Goal: Check status: Check status

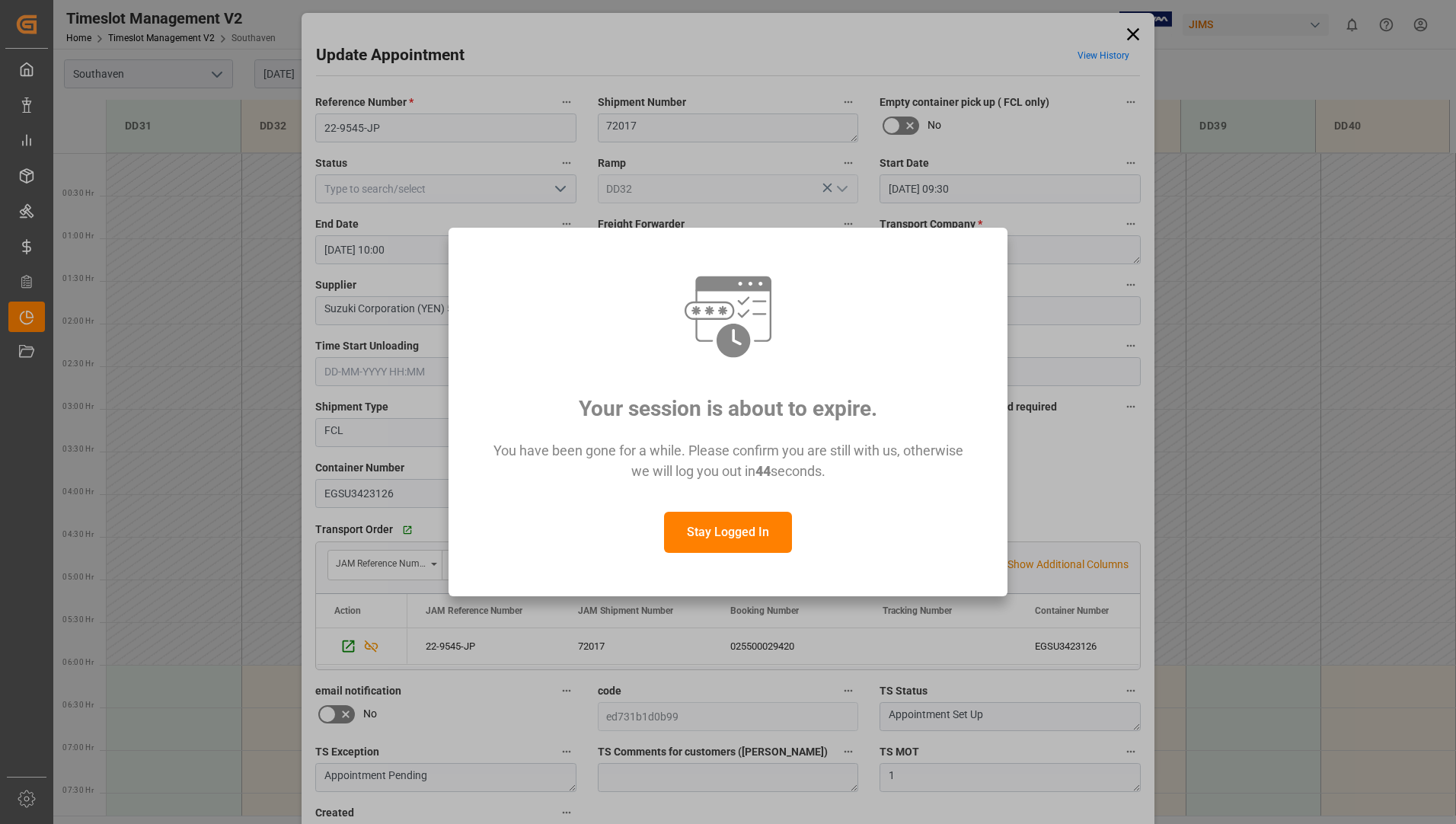
scroll to position [587, 0]
click at [757, 544] on button "Stay Logged In" at bounding box center [728, 532] width 128 height 41
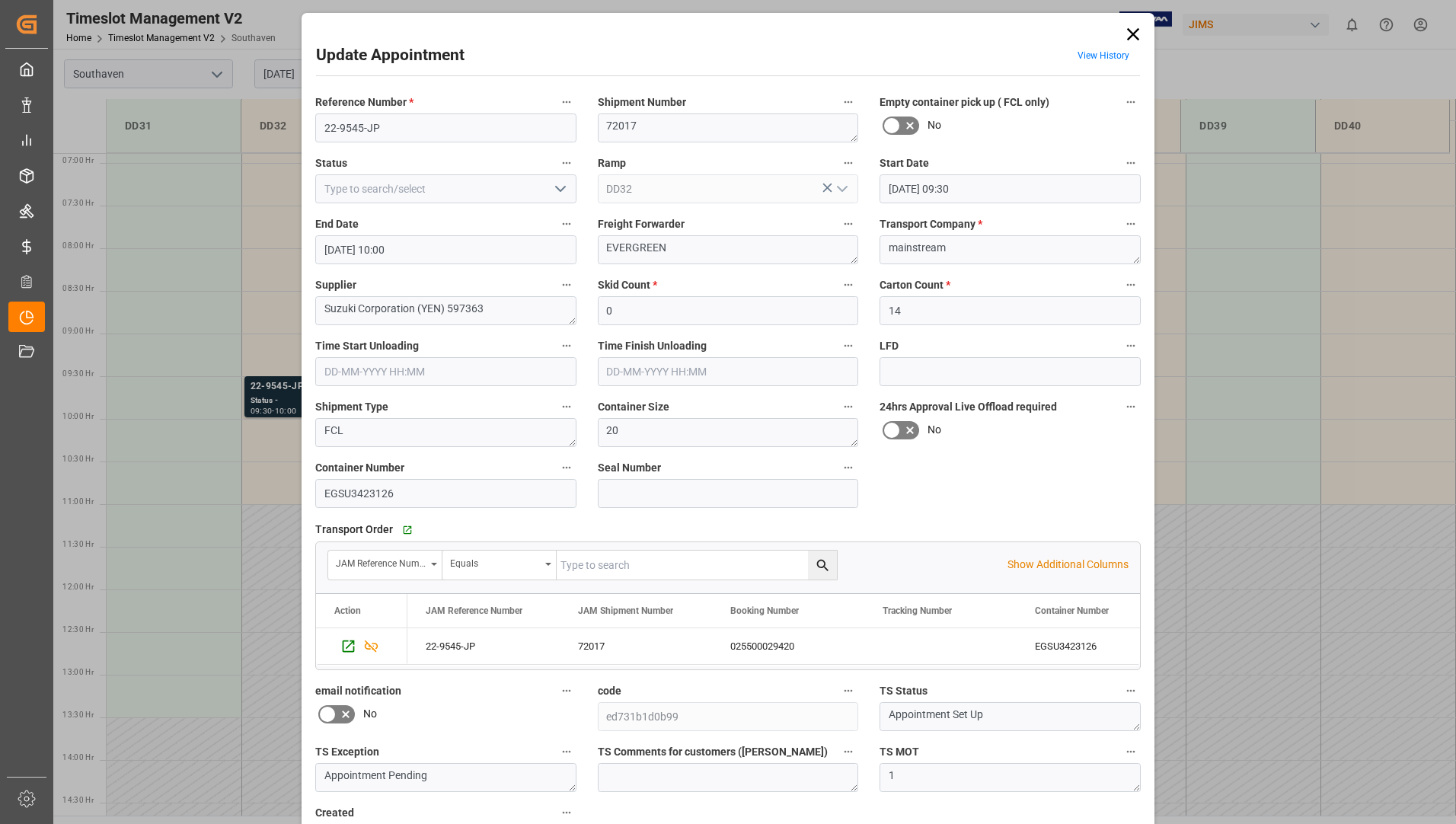
click at [559, 187] on icon "open menu" at bounding box center [560, 189] width 18 height 18
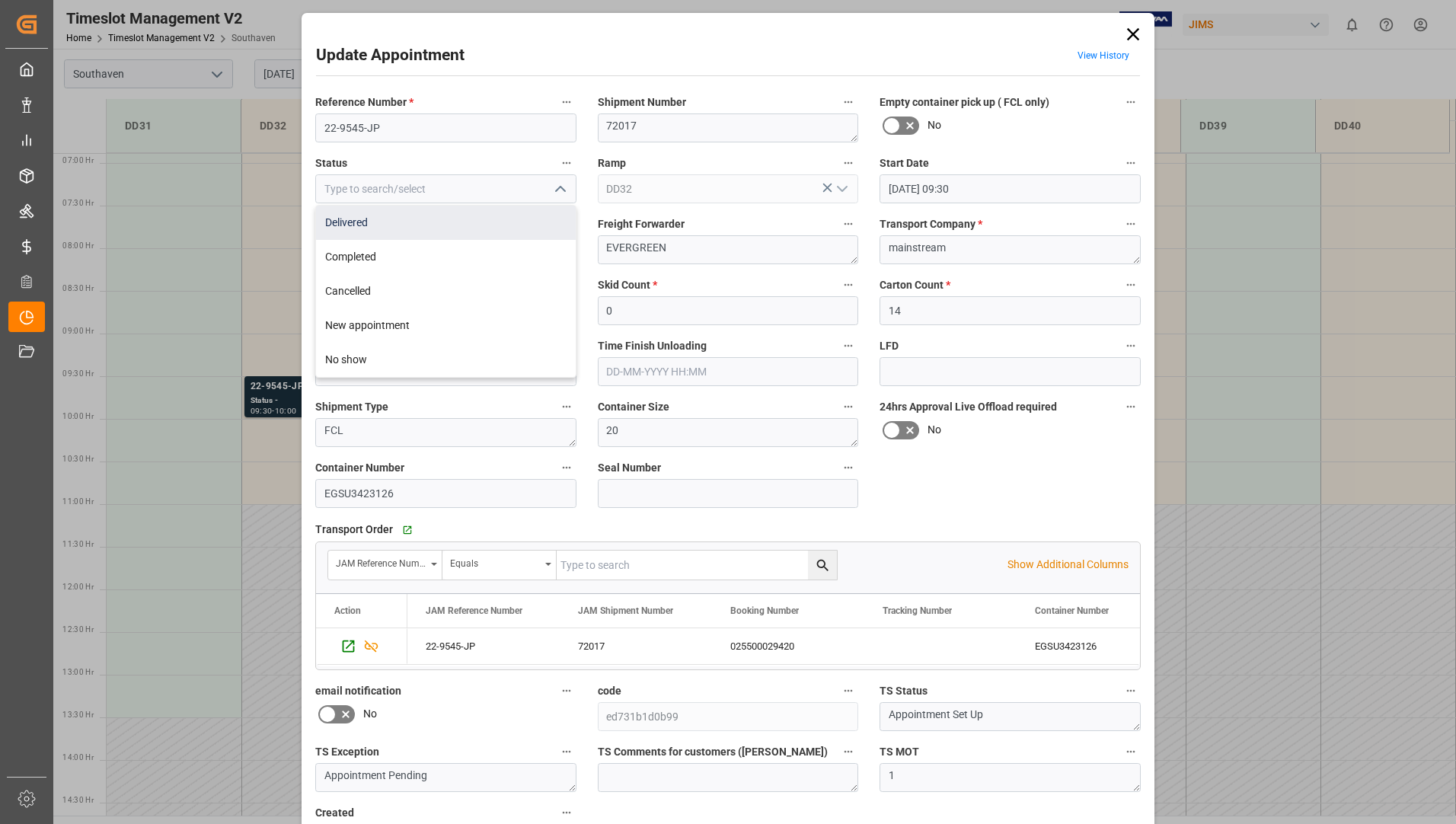
click at [518, 237] on div "Delivered" at bounding box center [446, 223] width 259 height 34
type input "Delivered"
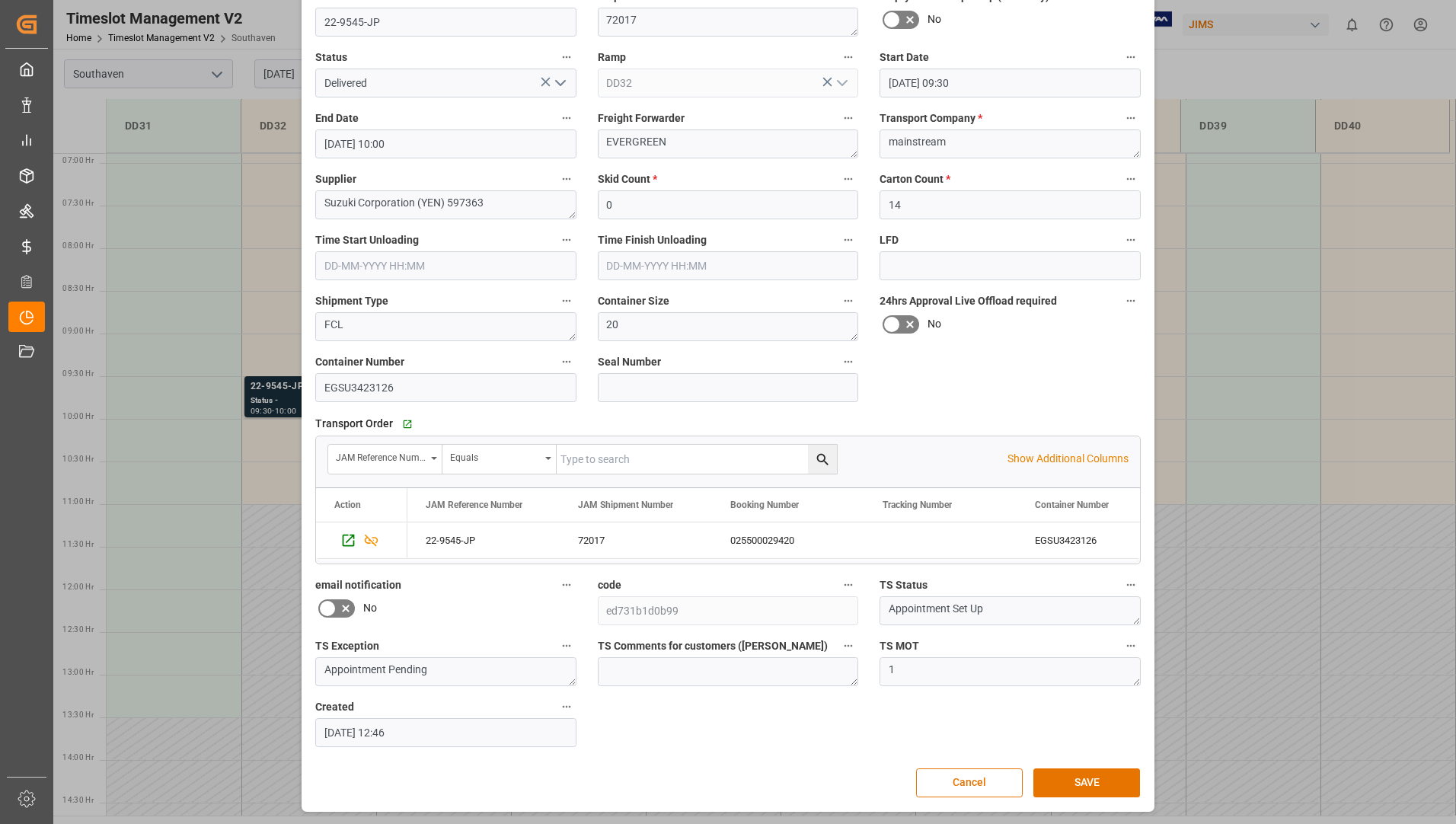
scroll to position [107, 0]
click at [1106, 780] on button "SAVE" at bounding box center [1087, 782] width 107 height 29
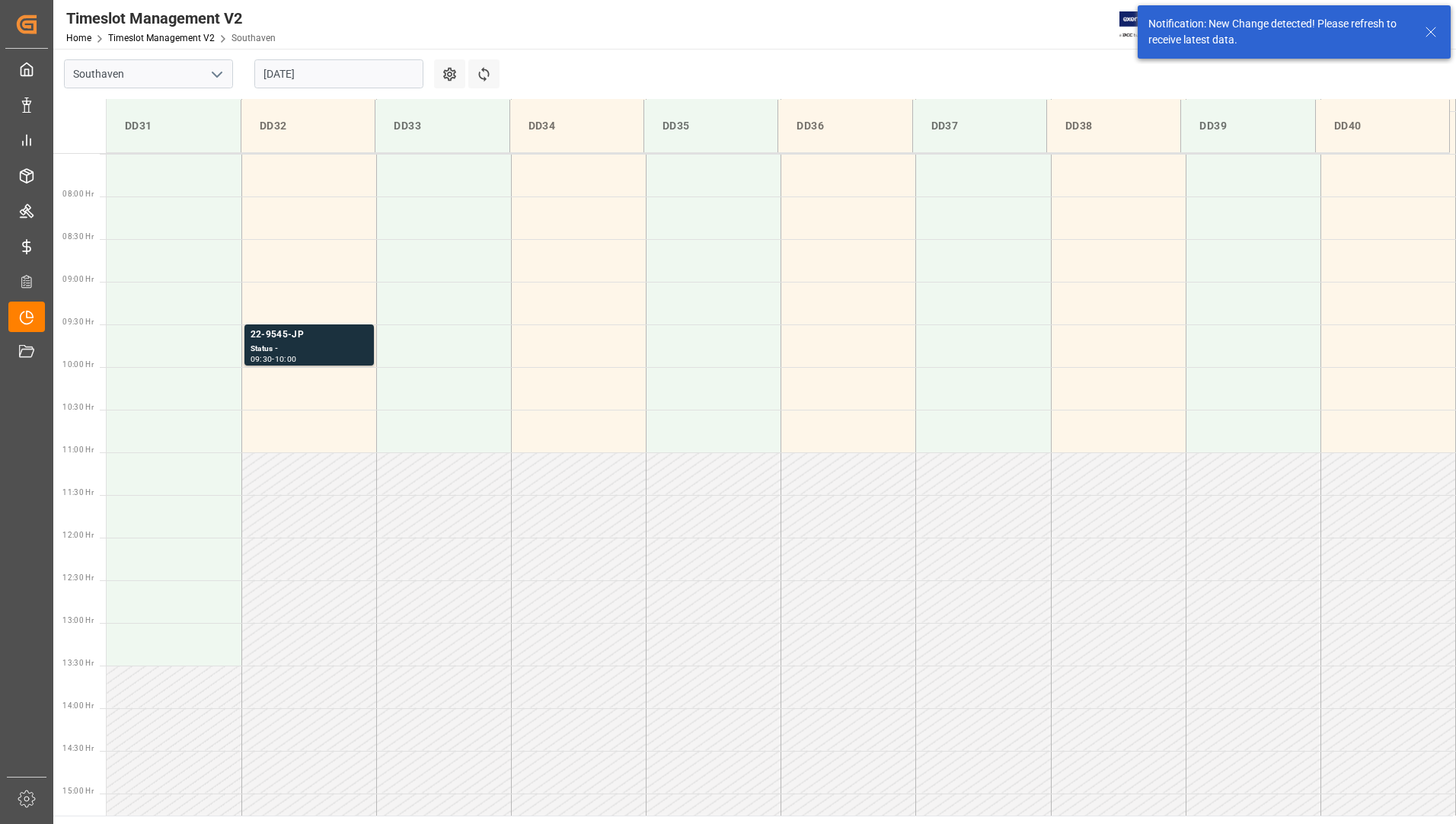
scroll to position [672, 0]
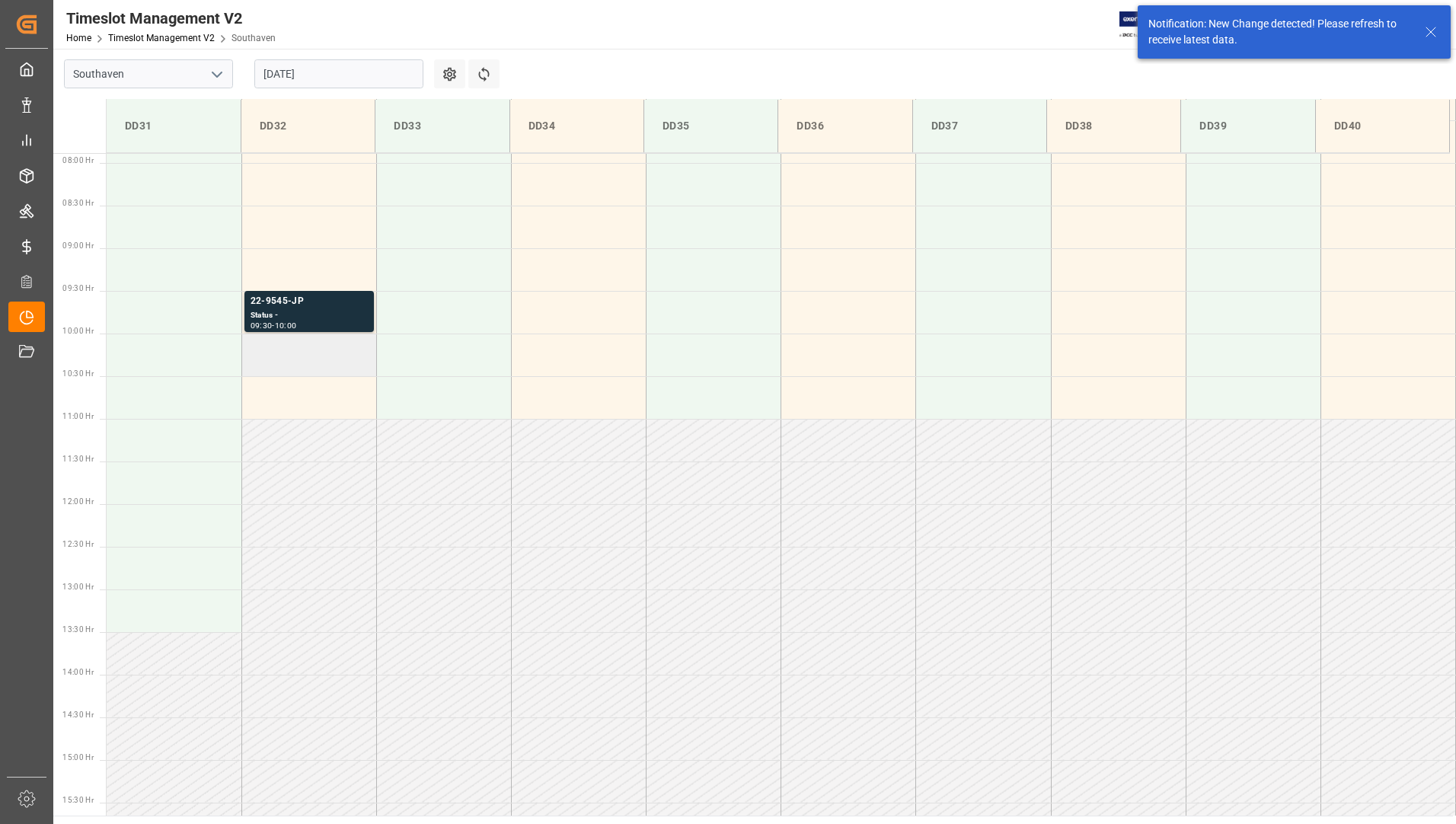
click at [358, 334] on td at bounding box center [309, 355] width 135 height 43
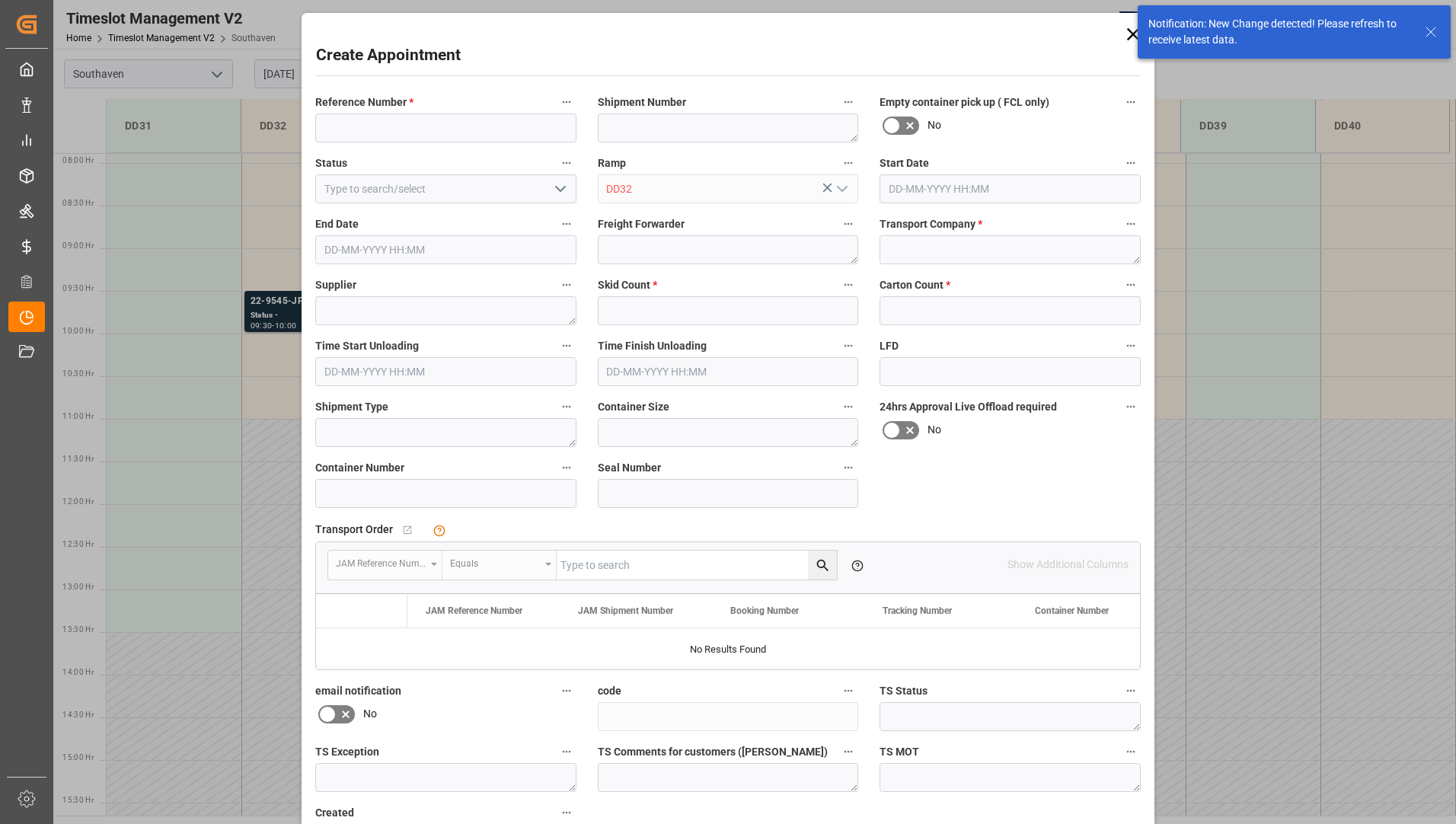
type input "[DATE] 10:00"
type input "[DATE] 10:30"
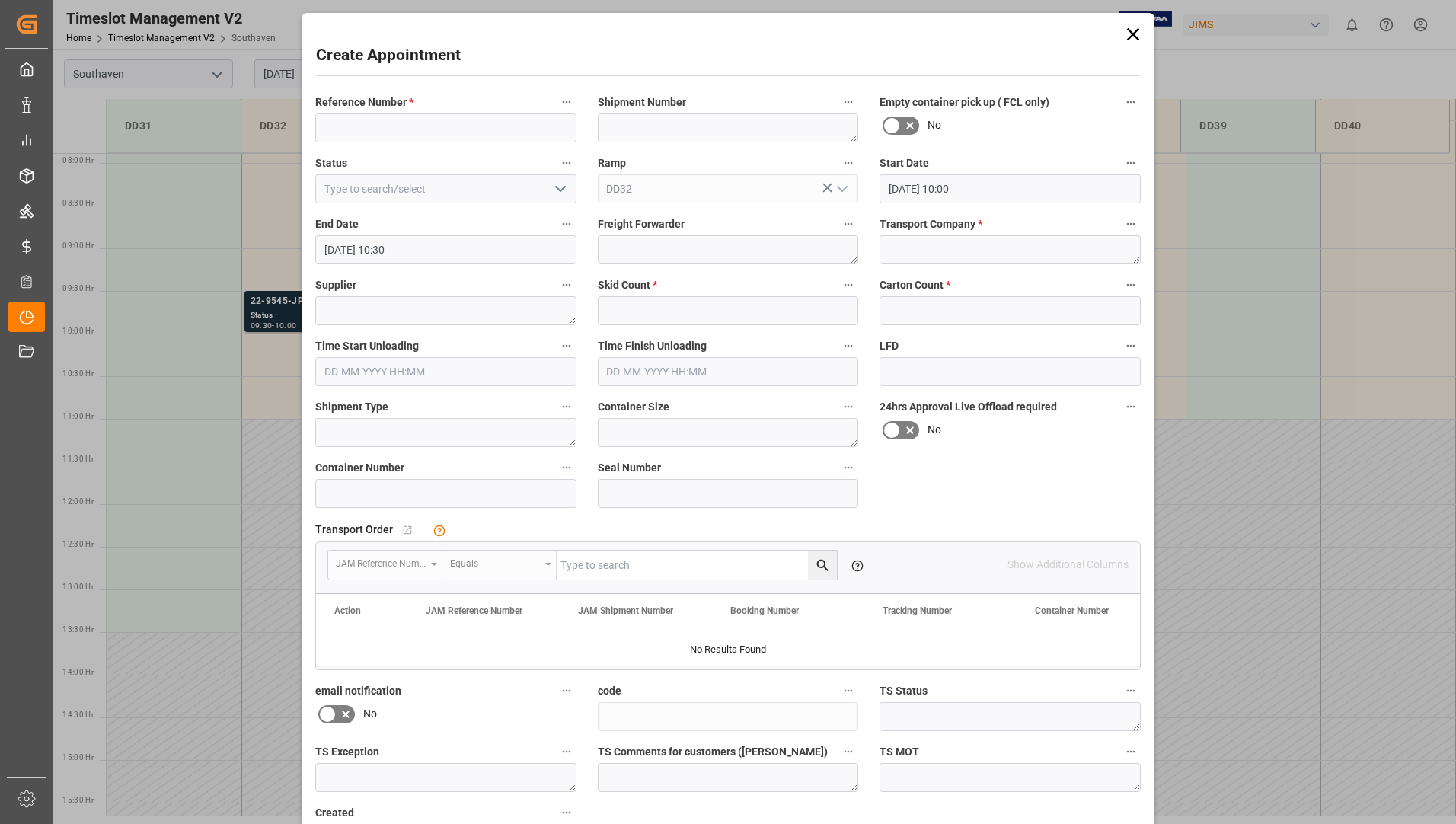
click at [1128, 32] on icon at bounding box center [1133, 34] width 21 height 21
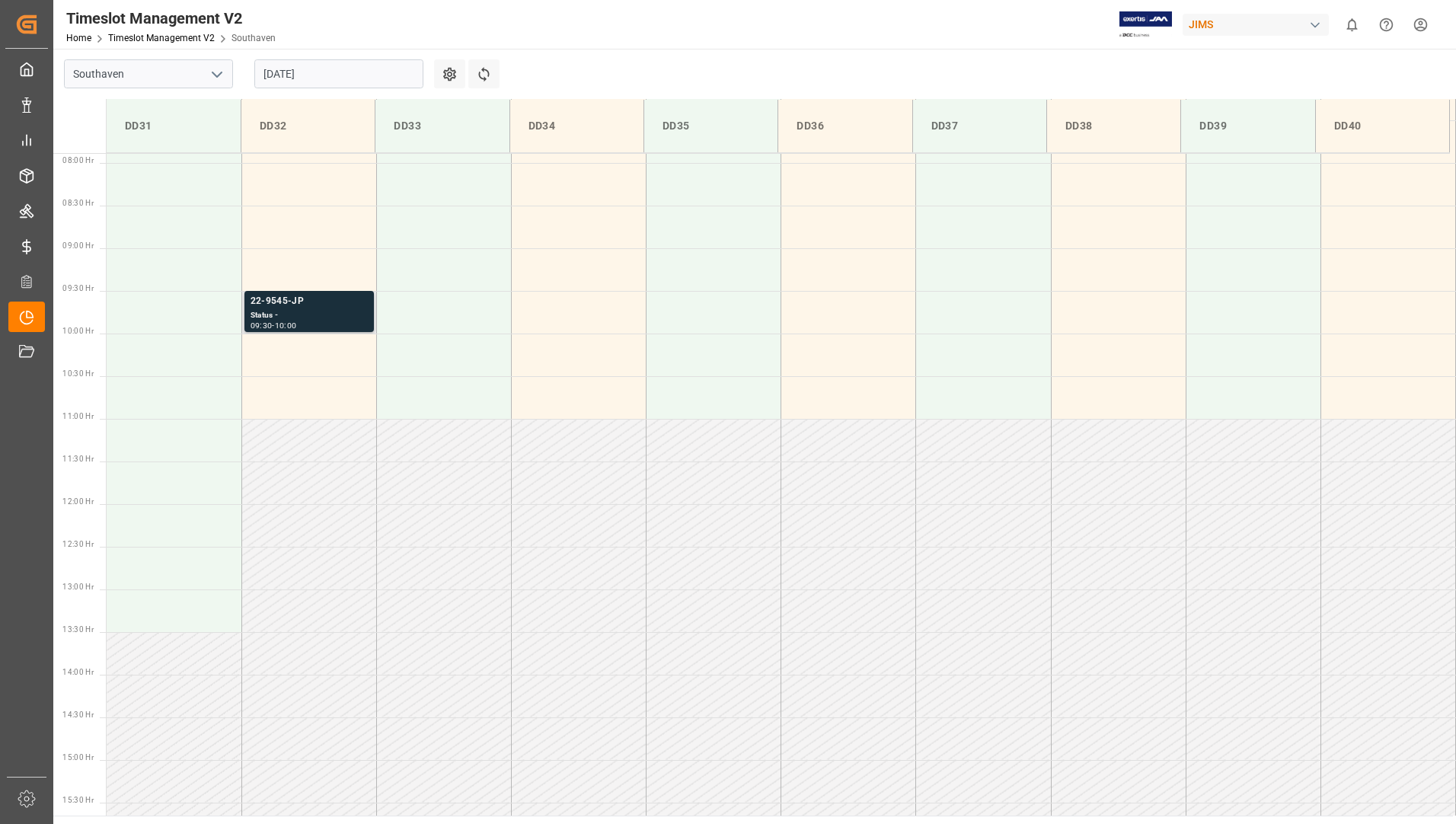
click at [314, 311] on div "Status -" at bounding box center [310, 316] width 118 height 13
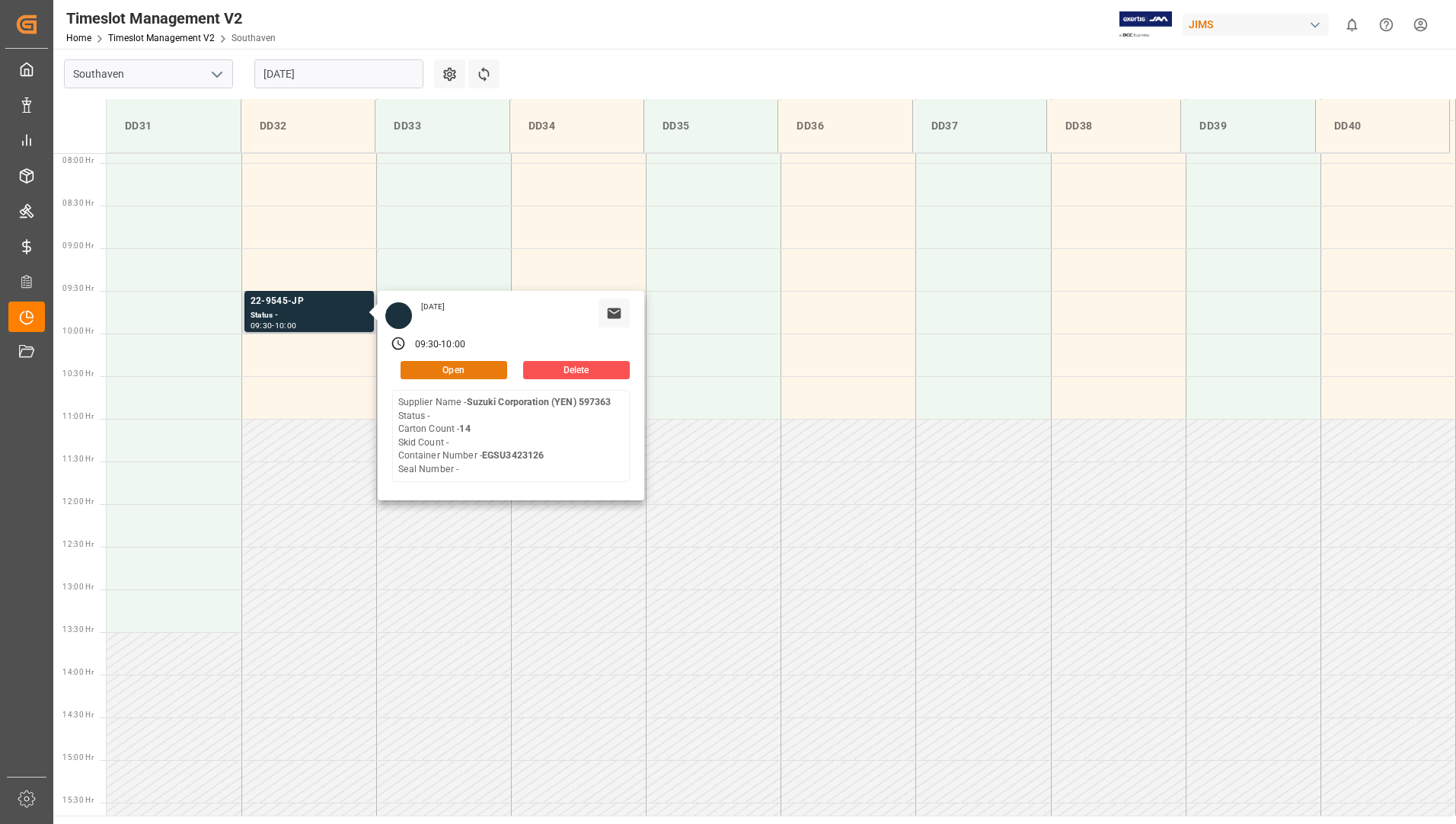
click at [416, 369] on button "Open" at bounding box center [454, 369] width 107 height 18
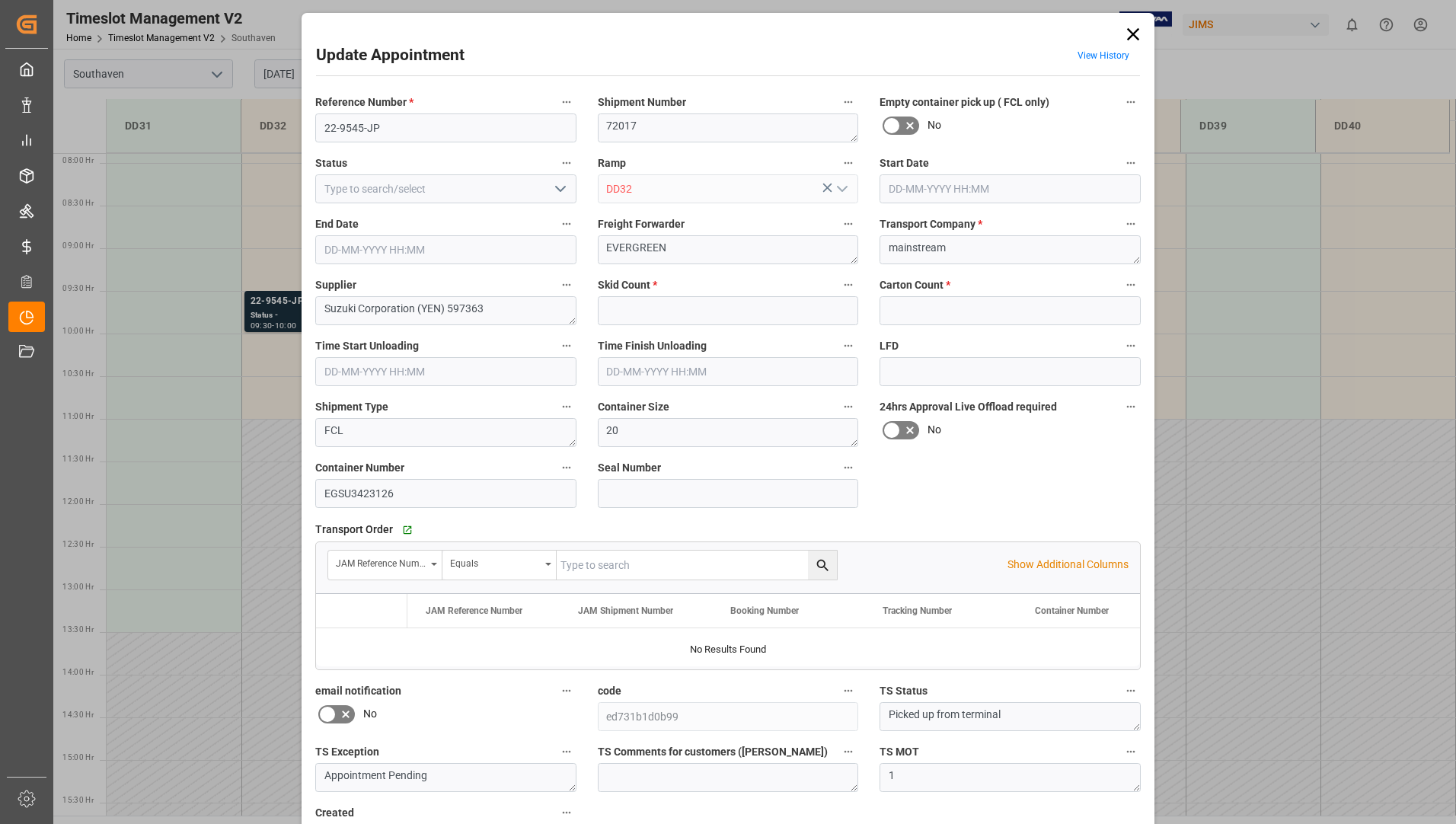
type input "0"
type input "14"
type input "[DATE] 09:30"
type input "[DATE] 10:00"
type input "[DATE] 12:46"
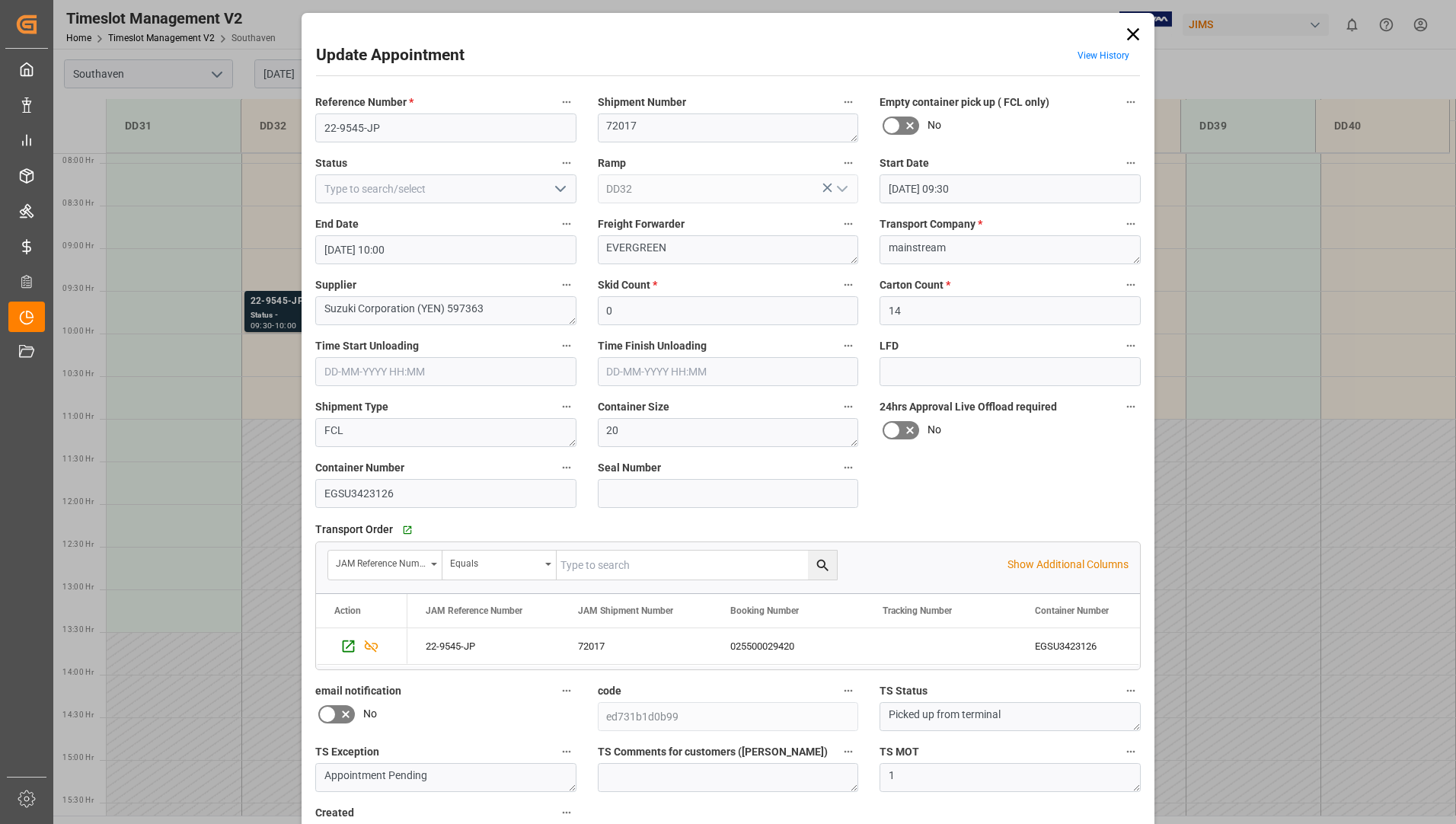
click at [565, 189] on icon "open menu" at bounding box center [560, 189] width 18 height 18
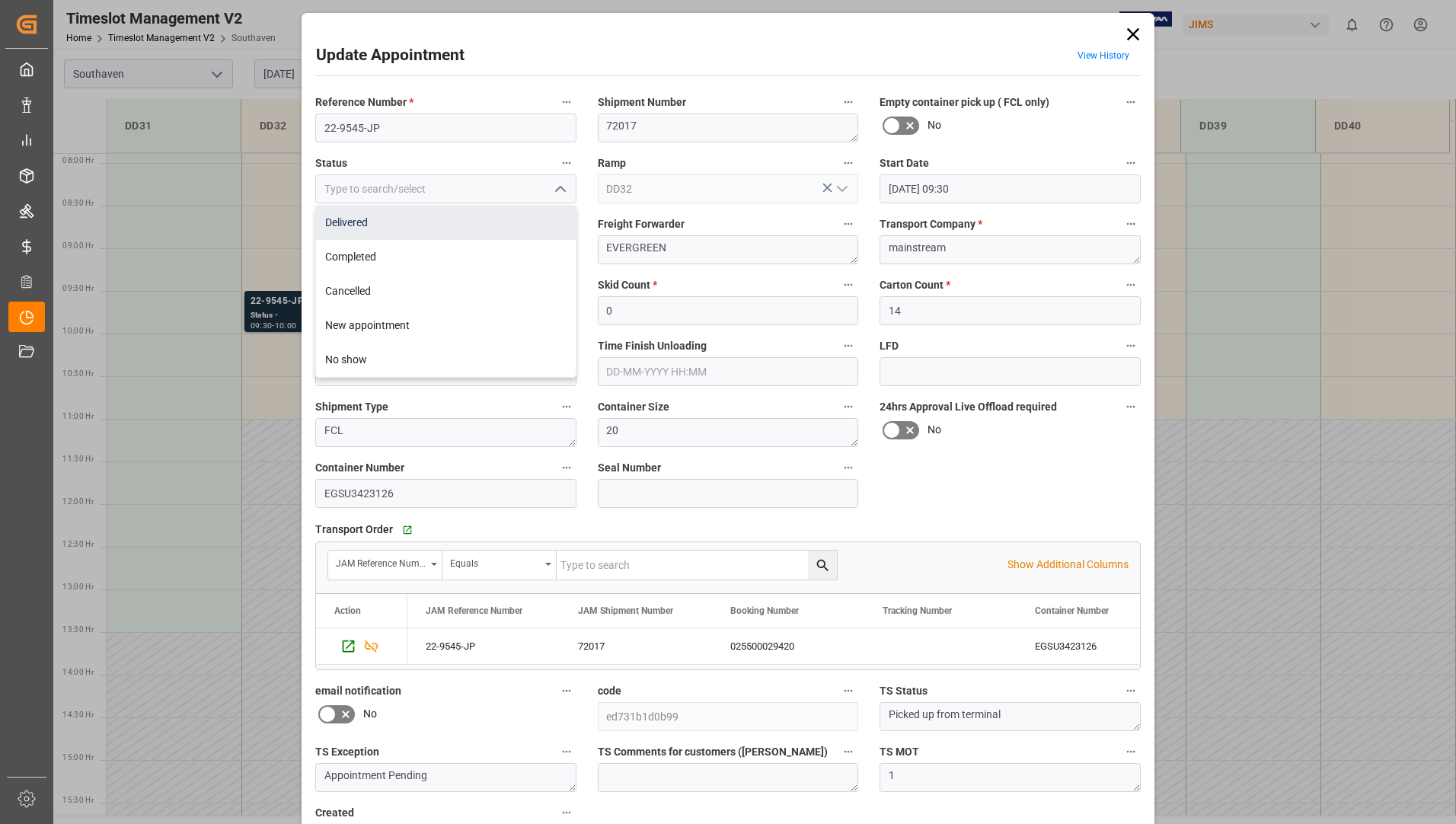
click at [493, 224] on div "Delivered" at bounding box center [446, 223] width 259 height 34
type input "Delivered"
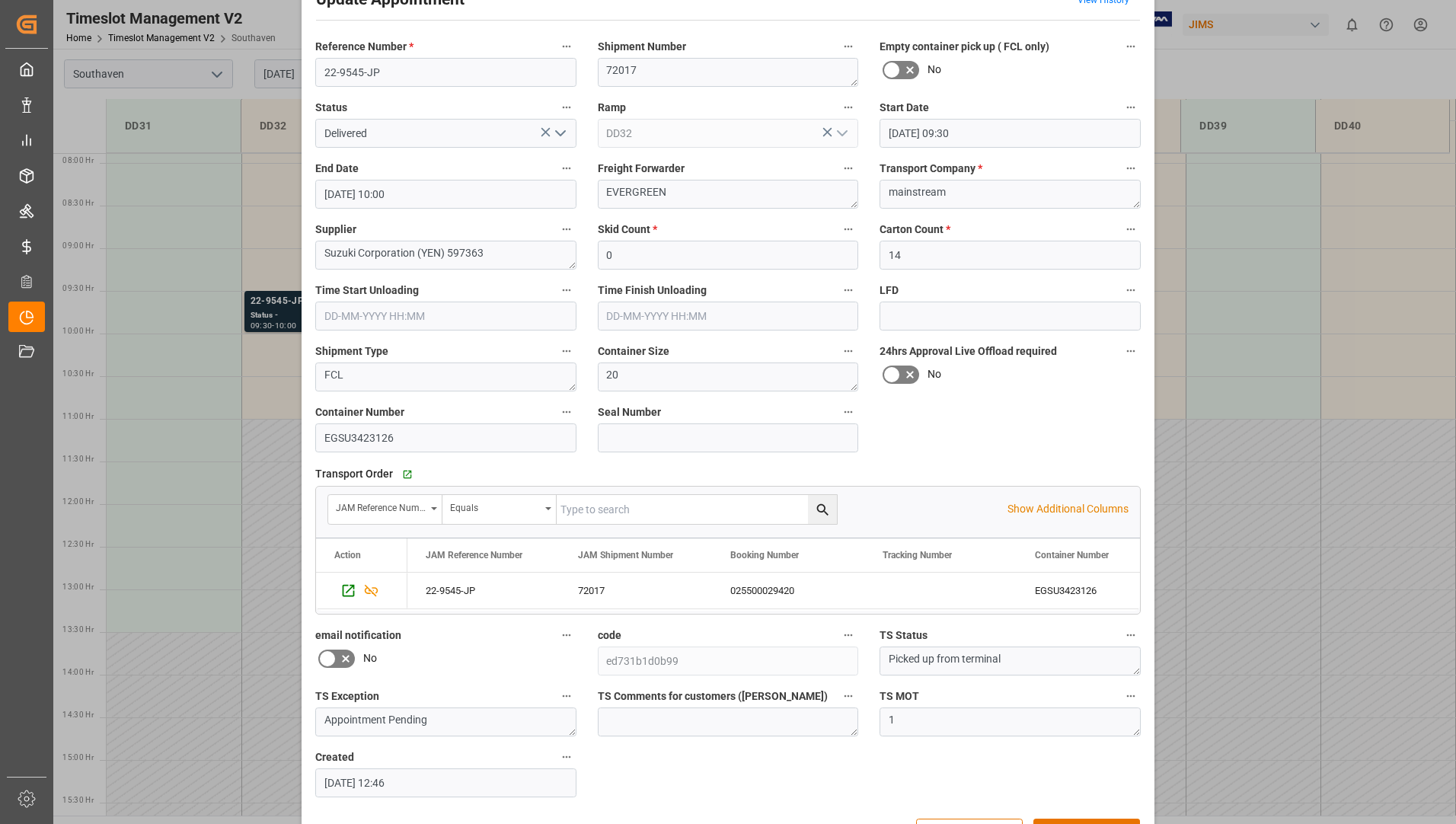
scroll to position [107, 0]
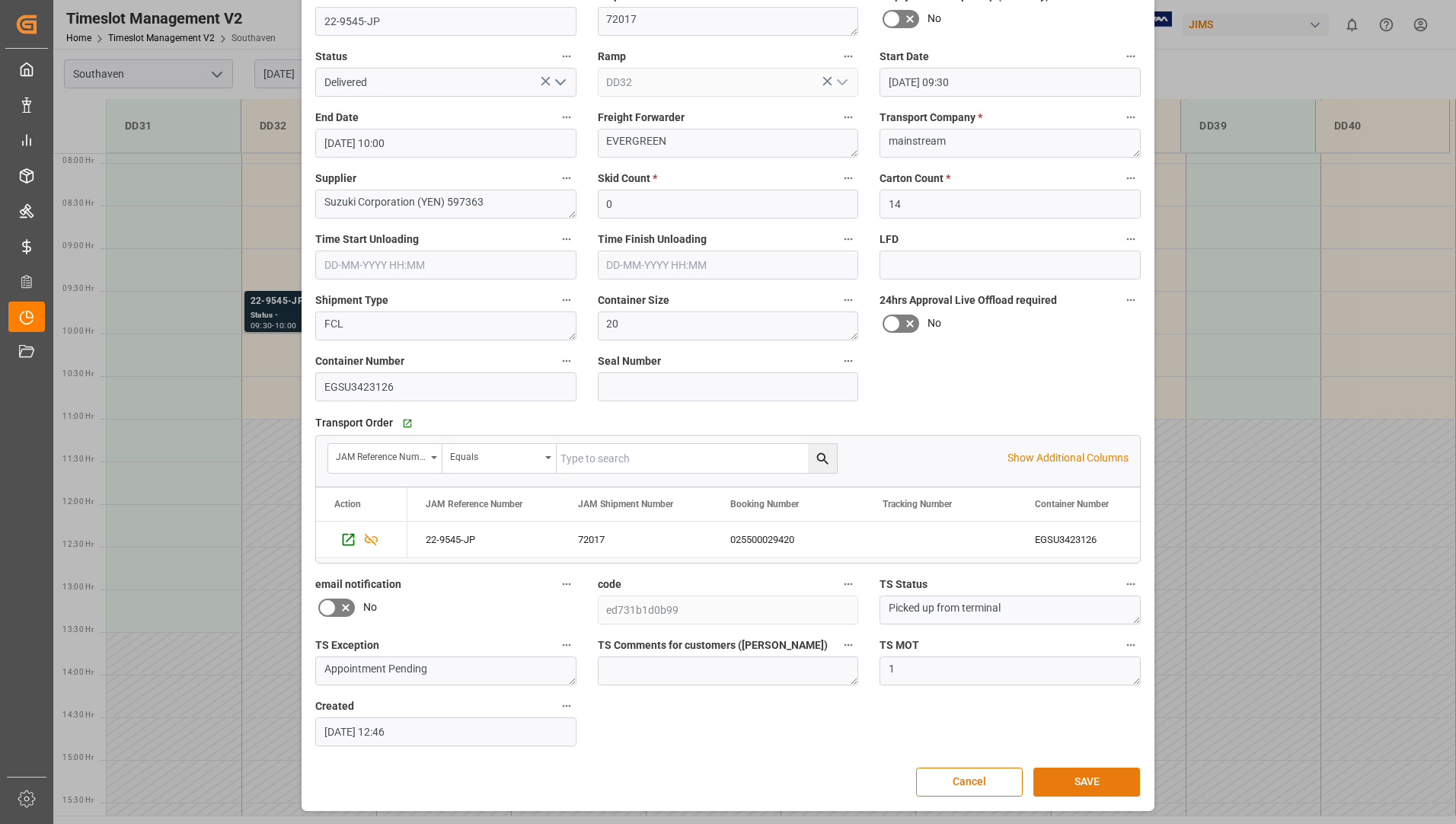
click at [1085, 778] on button "SAVE" at bounding box center [1087, 782] width 107 height 29
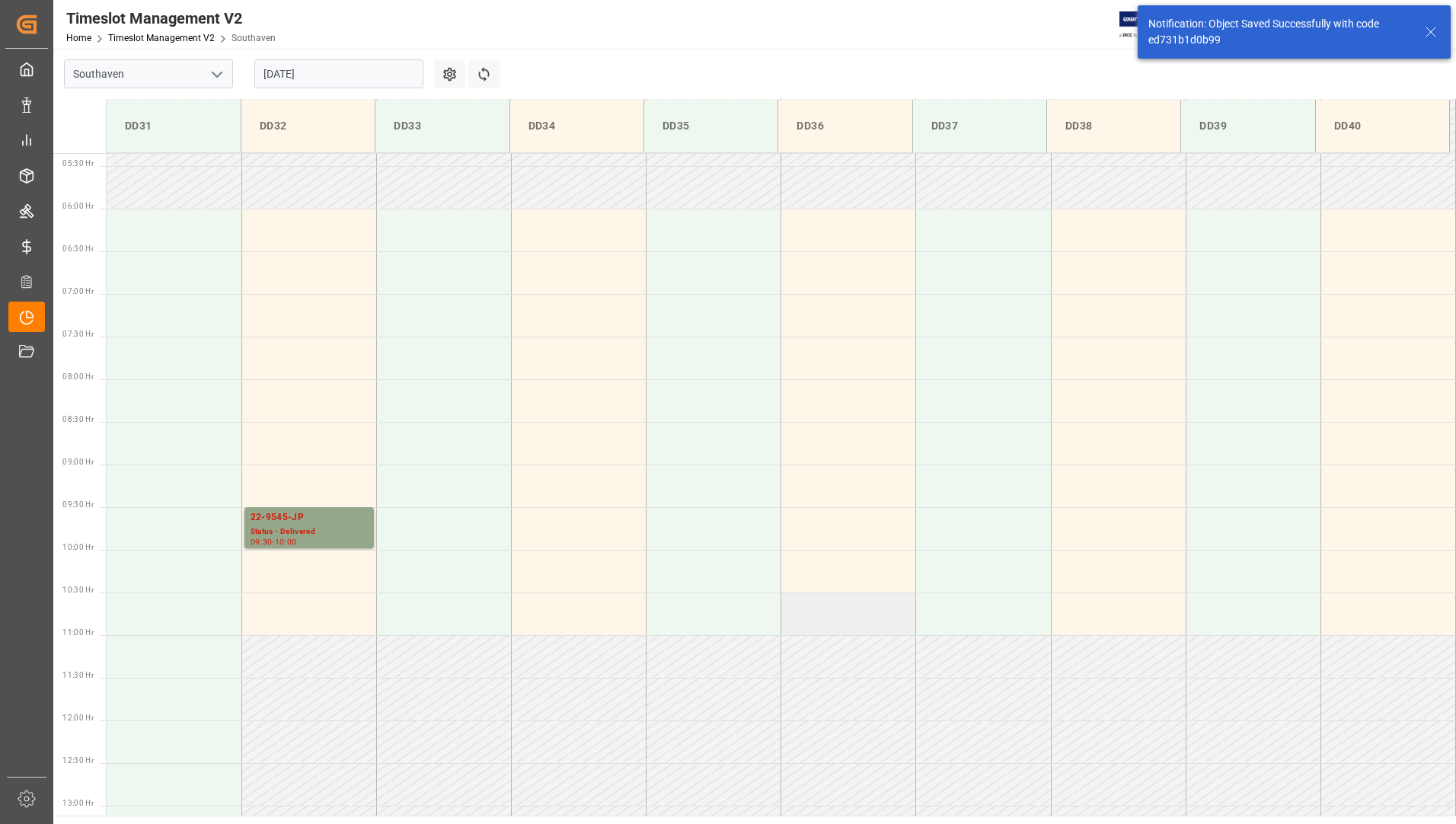
scroll to position [672, 0]
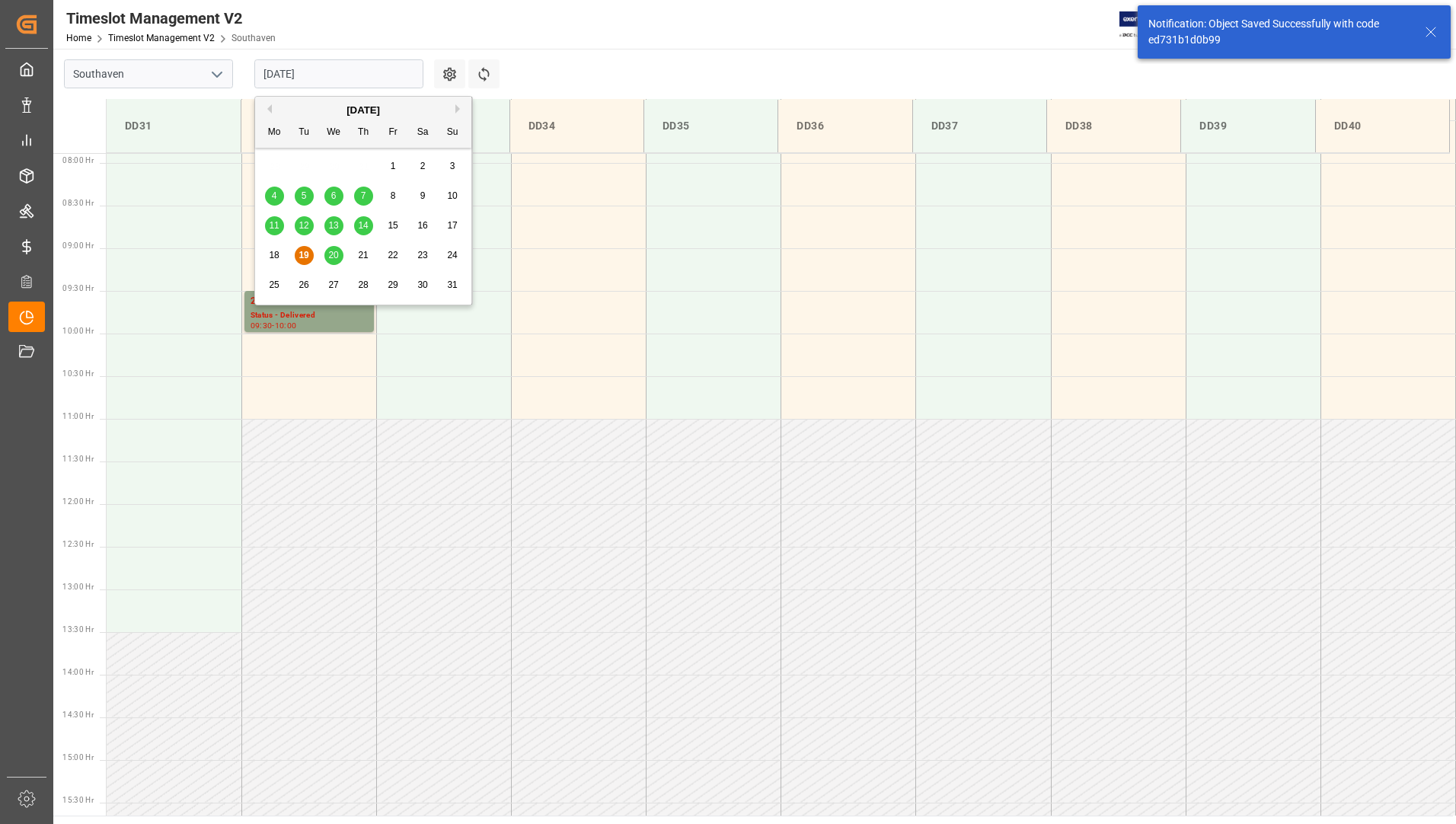
click at [325, 66] on input "[DATE]" at bounding box center [339, 74] width 169 height 29
click at [334, 252] on span "20" at bounding box center [334, 255] width 10 height 11
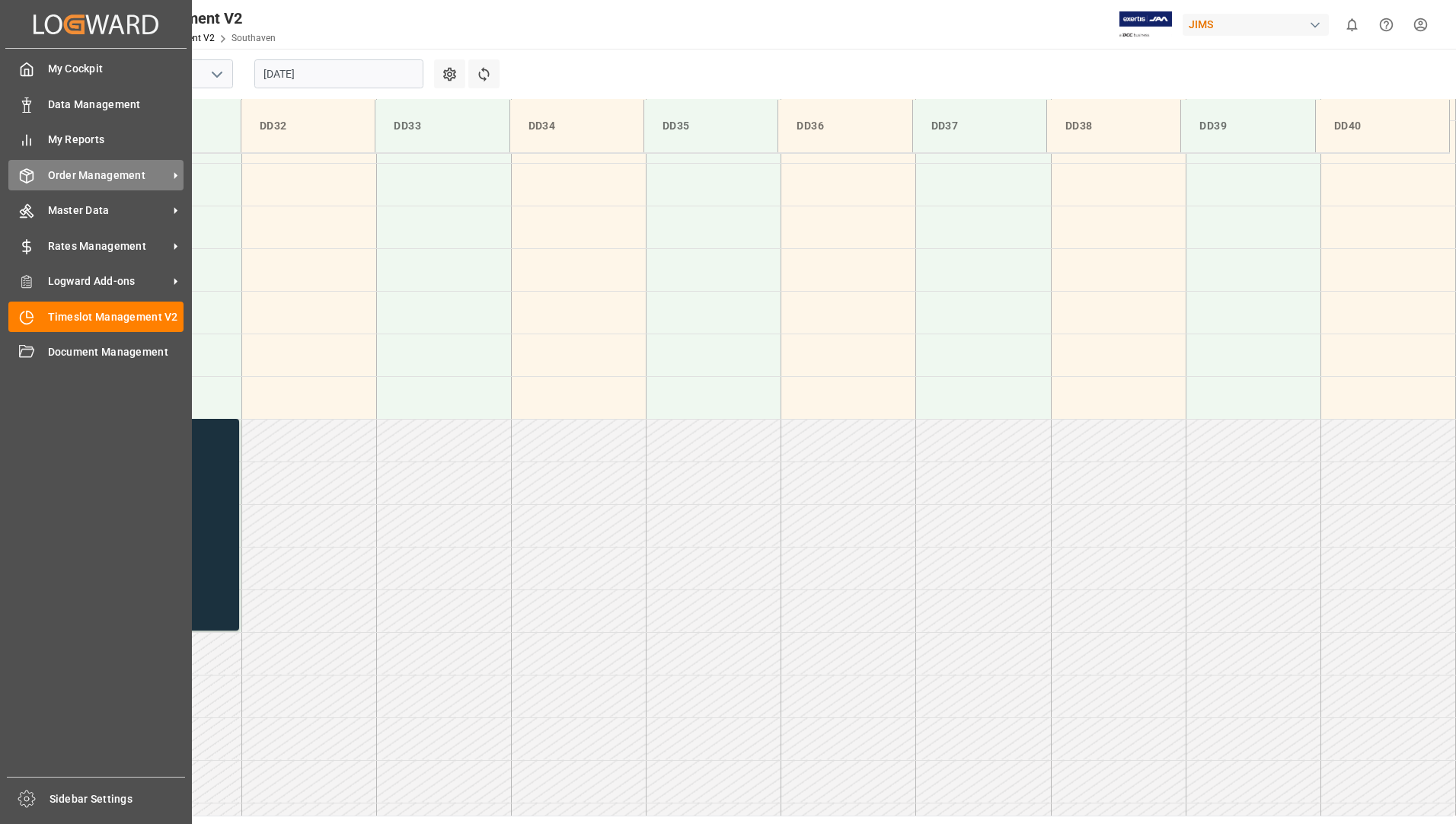
click at [75, 183] on div "Order Management Order Management" at bounding box center [96, 175] width 175 height 30
click at [71, 172] on span "Order Management" at bounding box center [107, 175] width 120 height 16
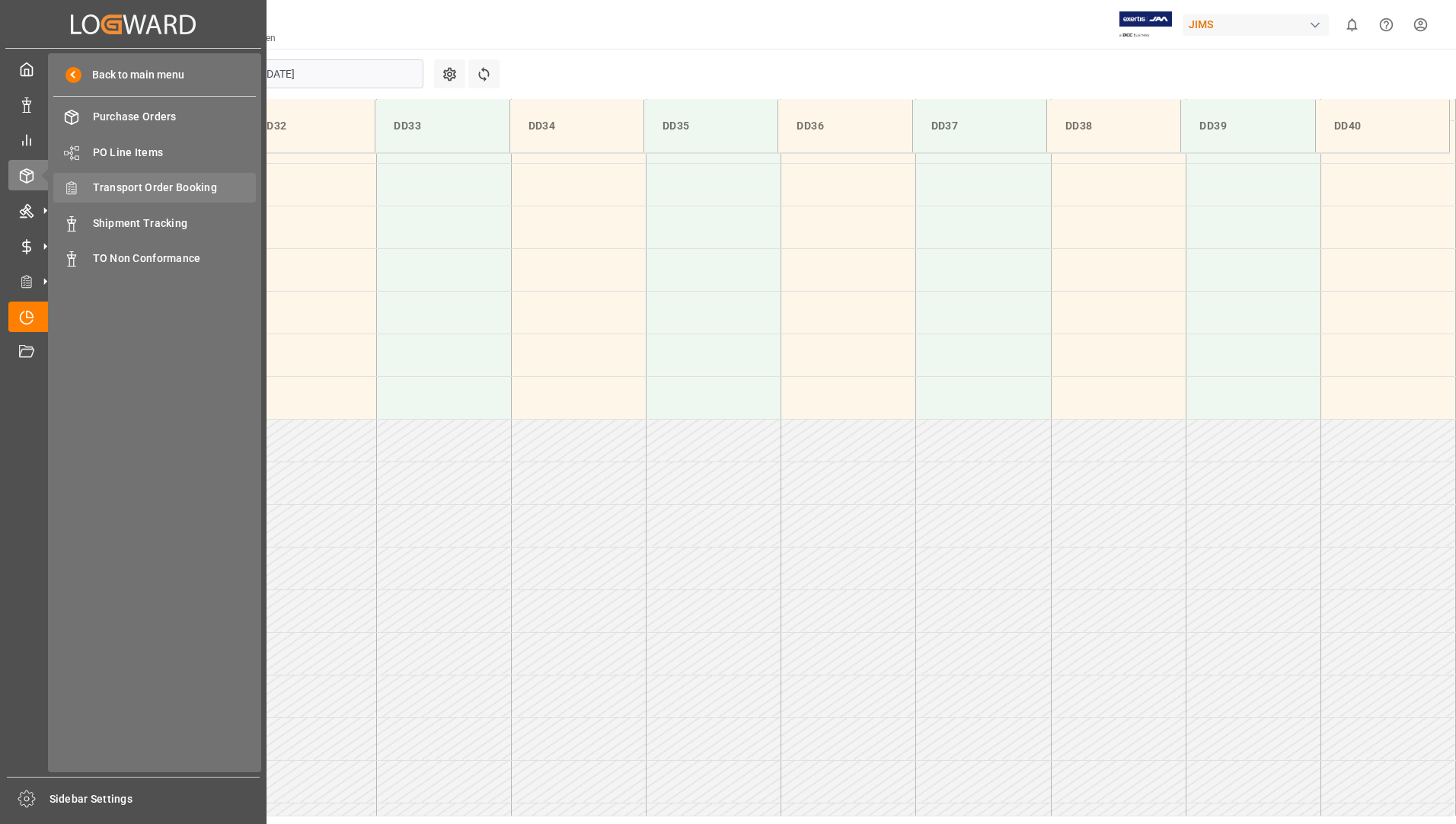
click at [170, 193] on span "Transport Order Booking" at bounding box center [175, 188] width 164 height 16
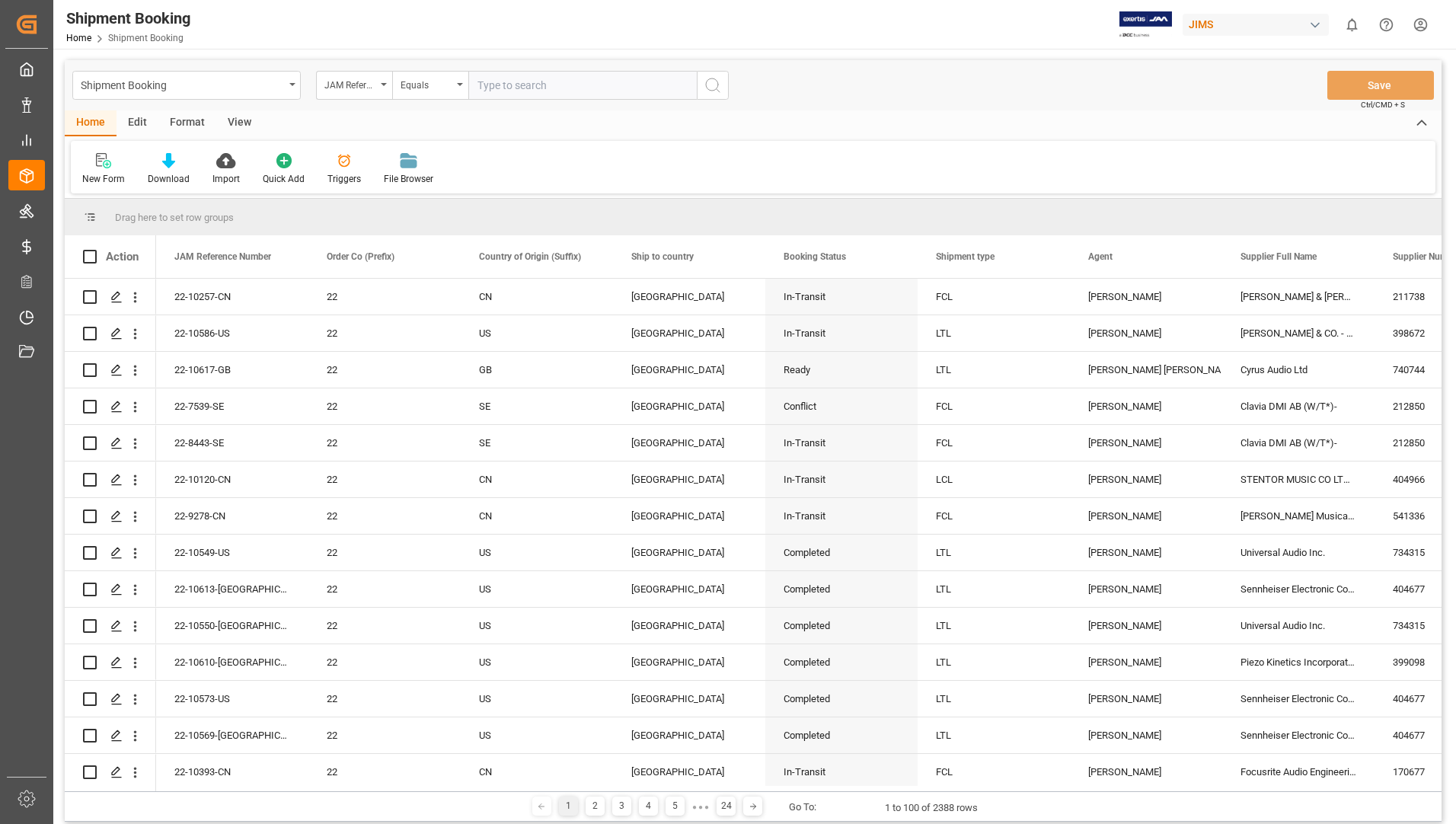
click at [516, 84] on input "text" at bounding box center [583, 85] width 229 height 29
type input "22-10456-U"
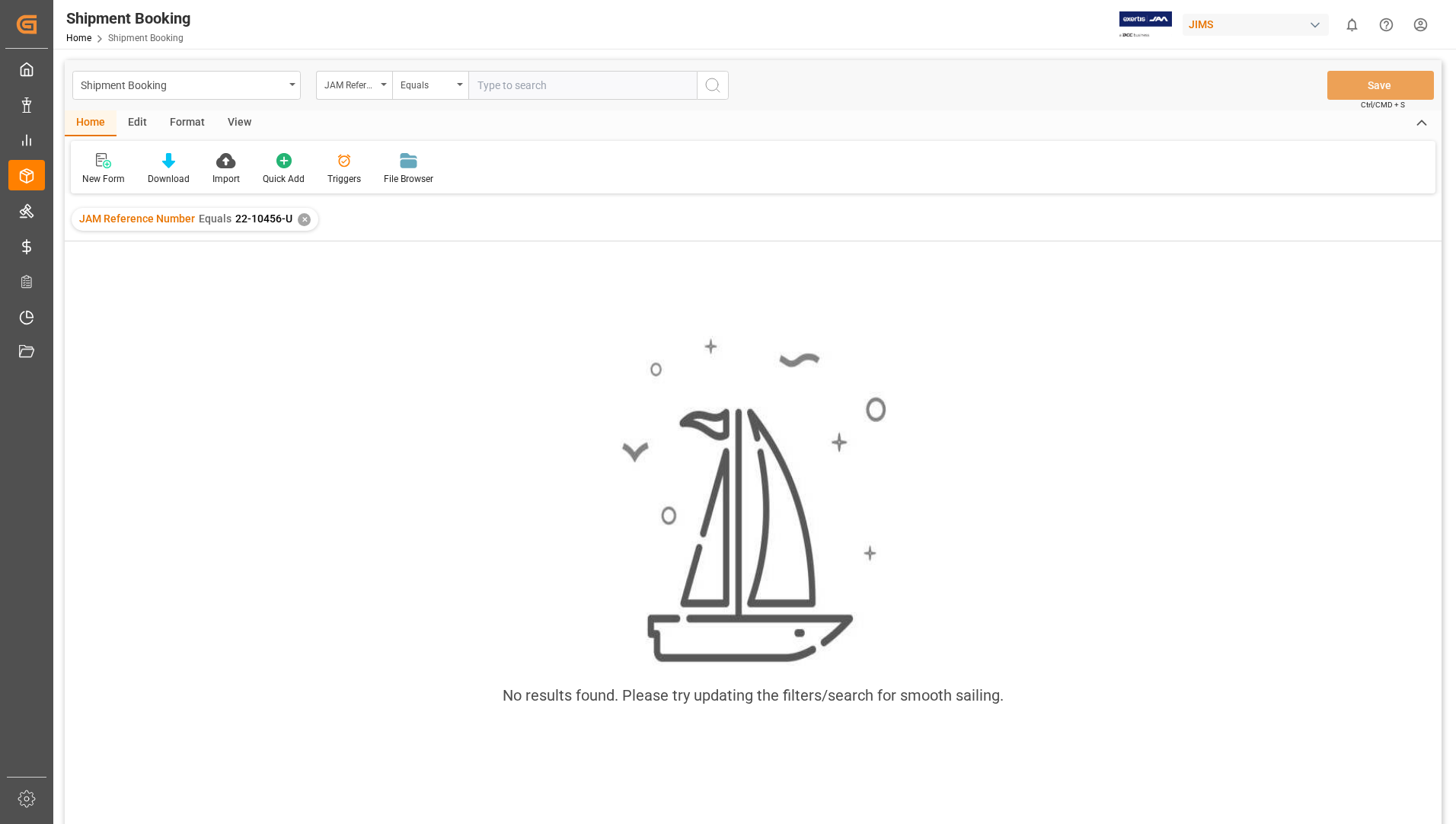
click at [540, 86] on input "text" at bounding box center [583, 85] width 229 height 29
type input "22-10456-[GEOGRAPHIC_DATA]"
click at [298, 218] on div "✕" at bounding box center [304, 219] width 13 height 13
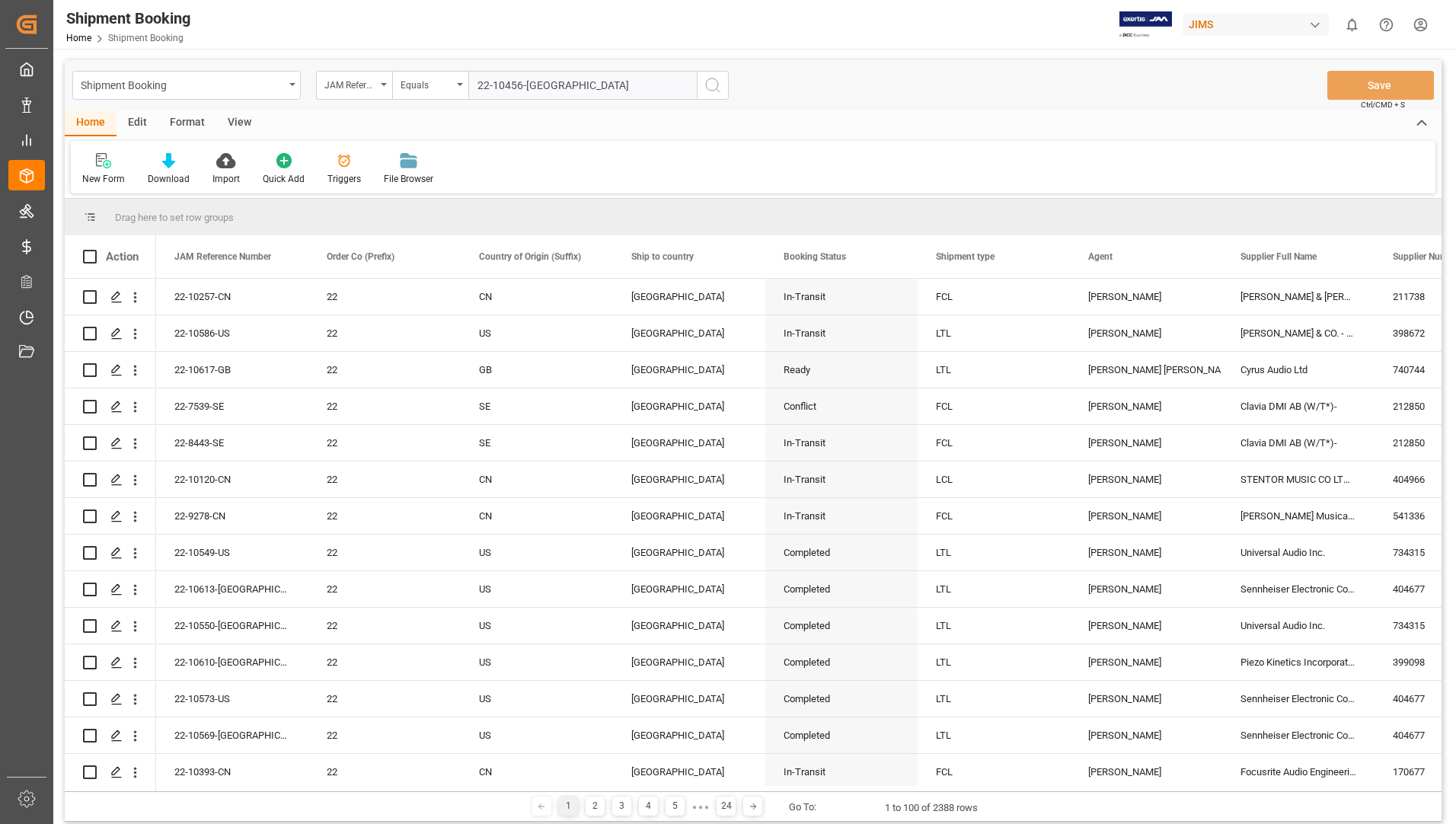
click at [715, 84] on icon "search button" at bounding box center [712, 84] width 18 height 18
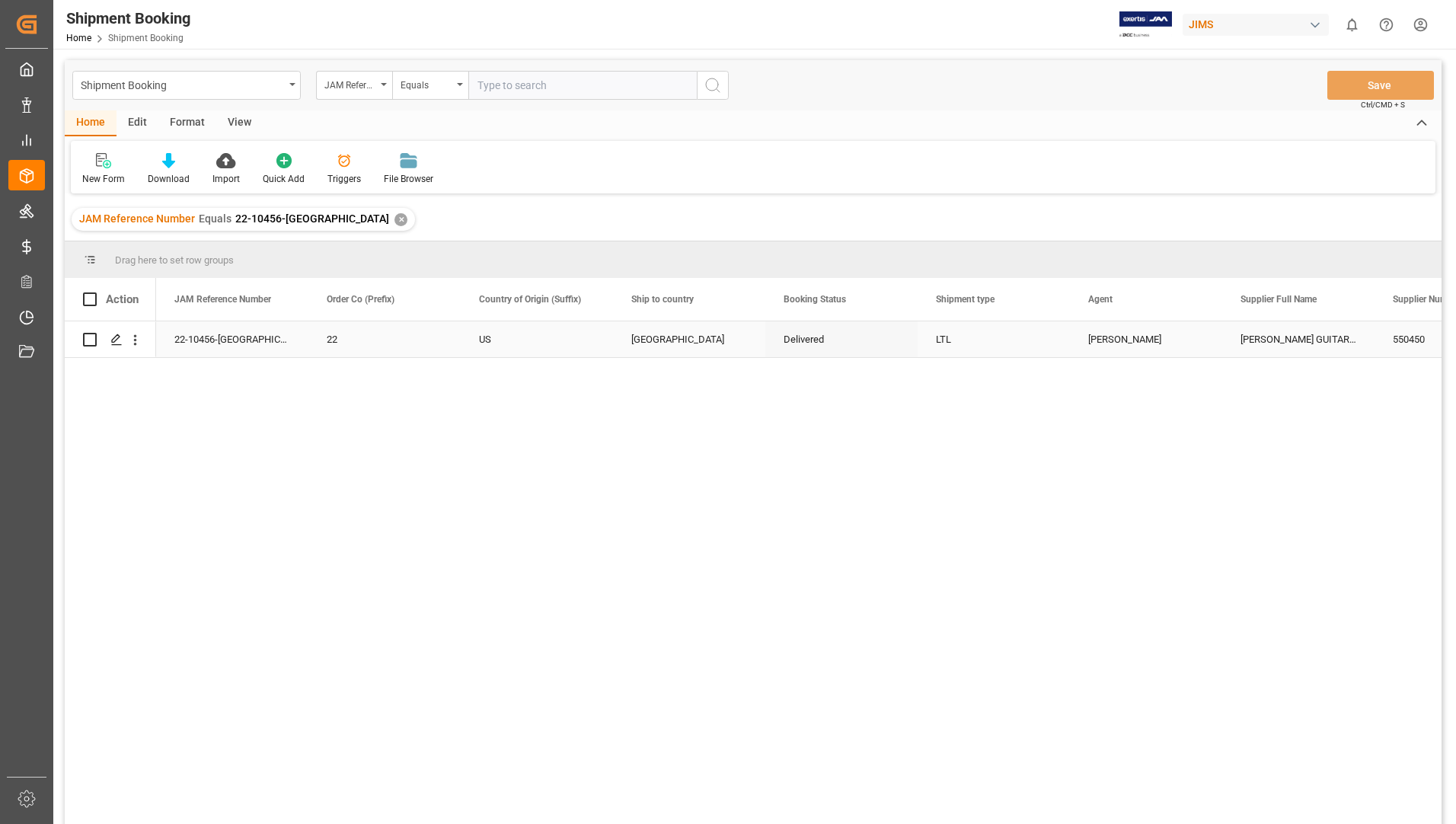
click at [92, 337] on input "Press Space to toggle row selection (unchecked)" at bounding box center [90, 339] width 14 height 14
checkbox input "true"
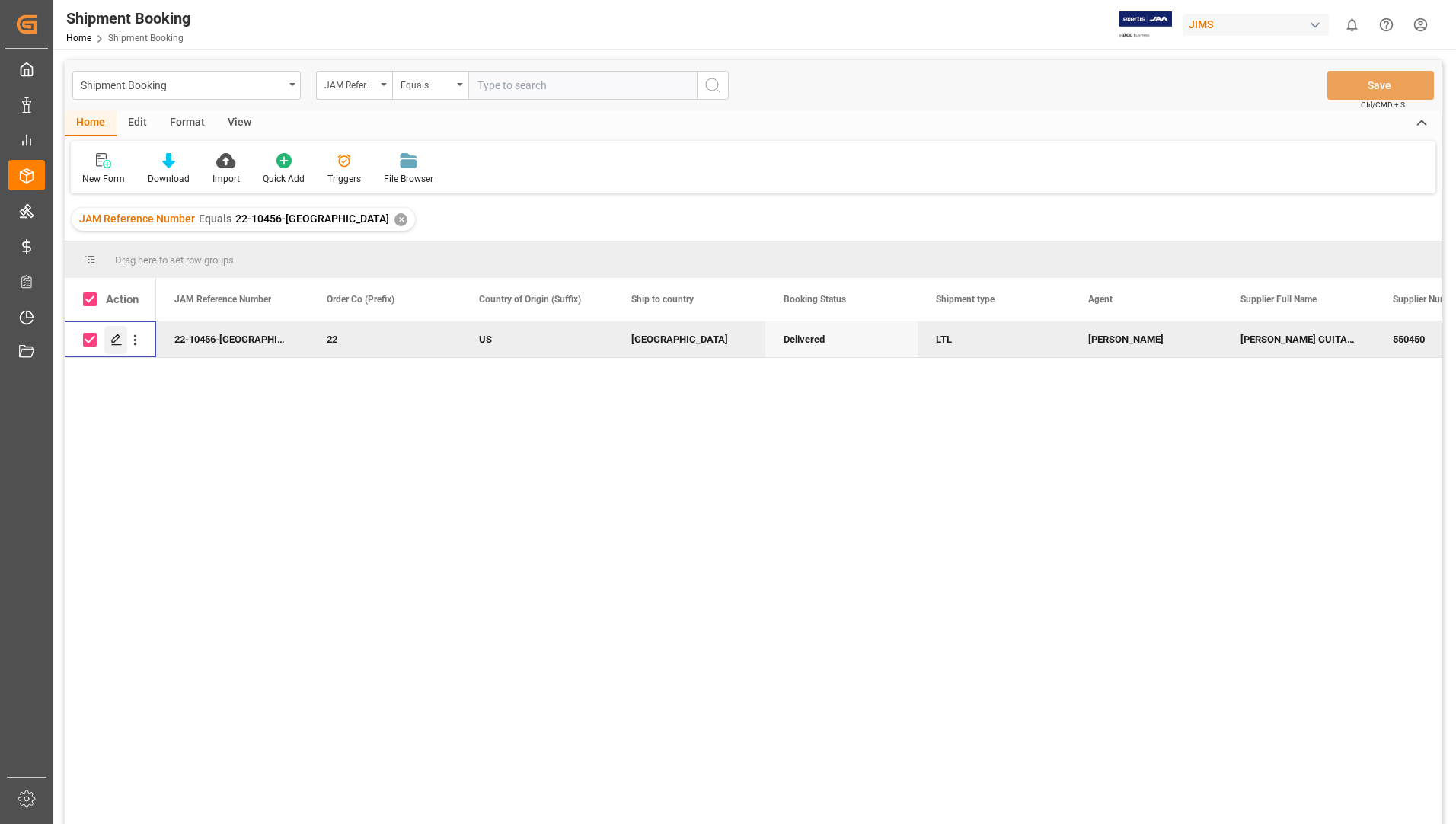
click at [112, 333] on div "Press SPACE to deselect this row." at bounding box center [115, 339] width 23 height 28
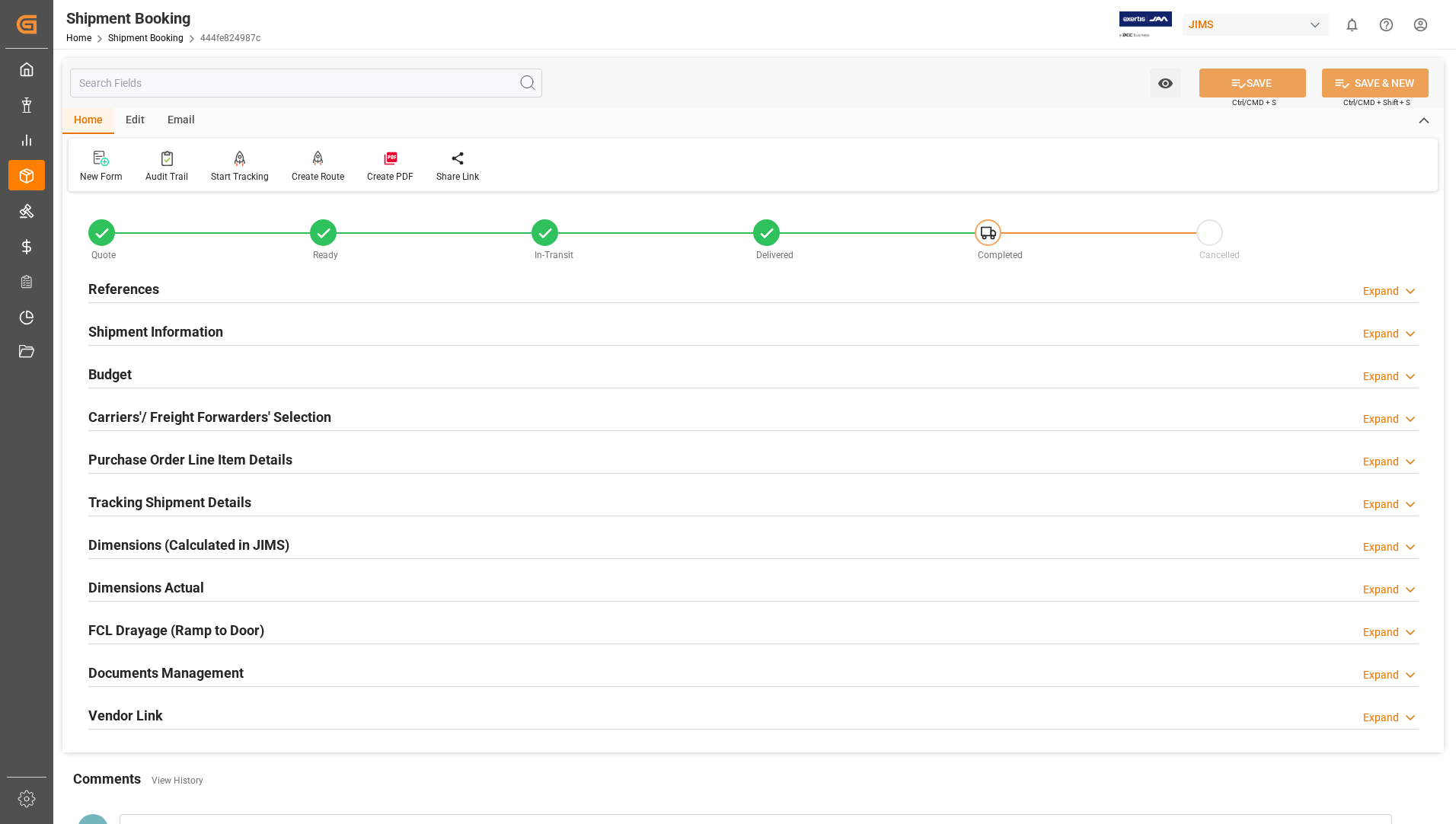
click at [124, 493] on h2 "Tracking Shipment Details" at bounding box center [170, 502] width 163 height 20
